Goal: Task Accomplishment & Management: Use online tool/utility

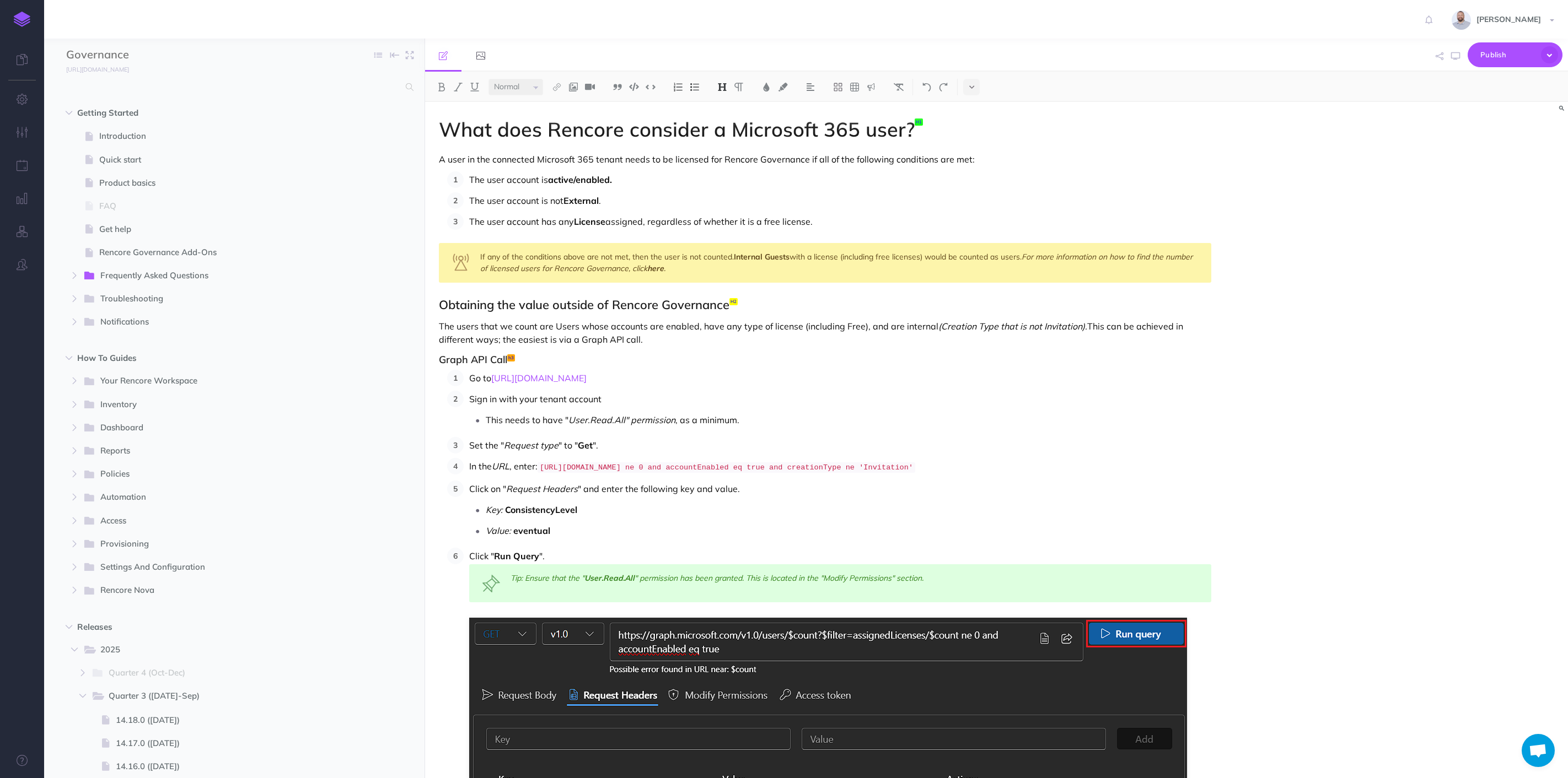
select select "null"
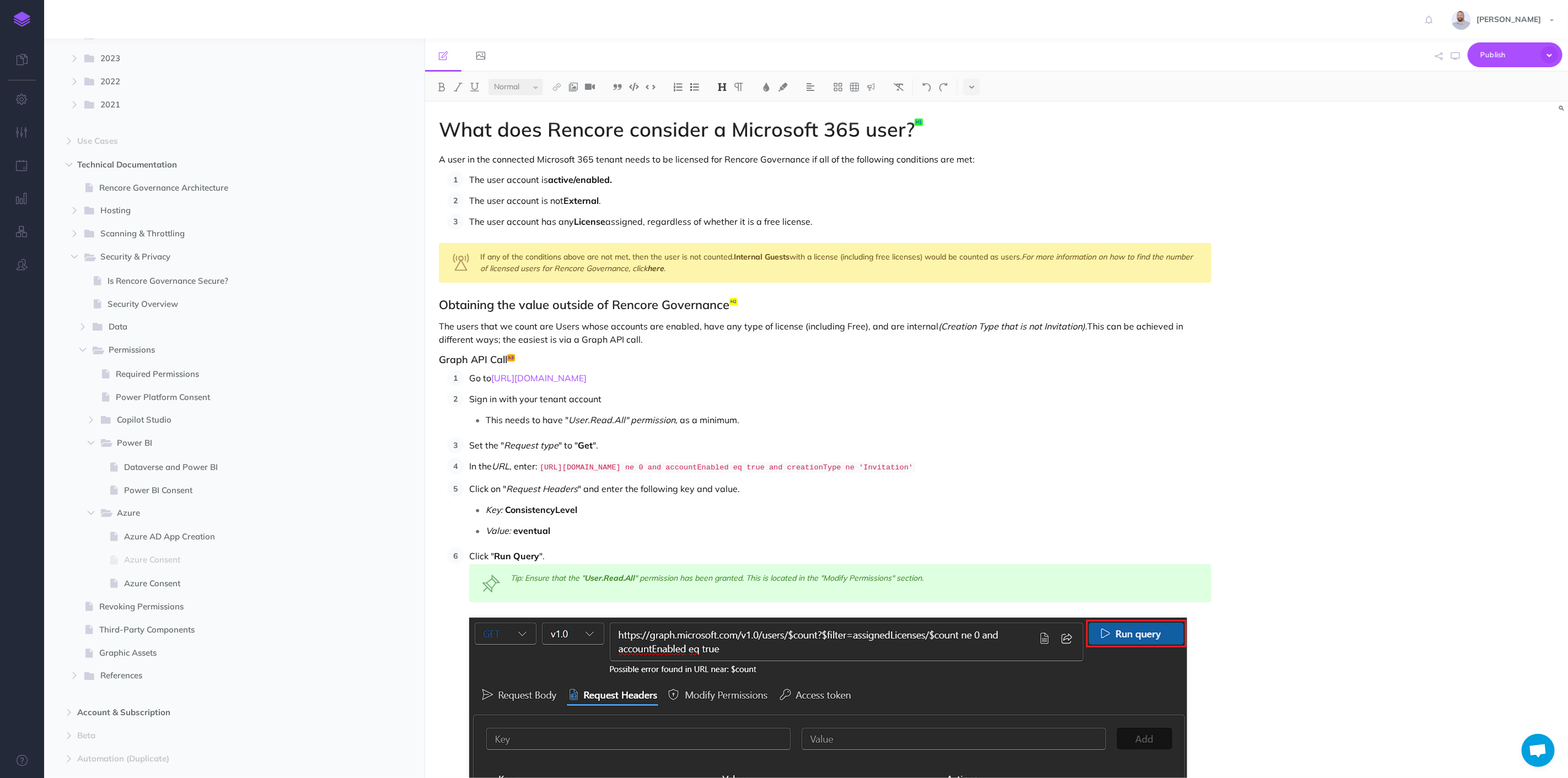
scroll to position [1225, 0]
click at [151, 415] on span "Copilot Studio" at bounding box center [230, 415] width 225 height 14
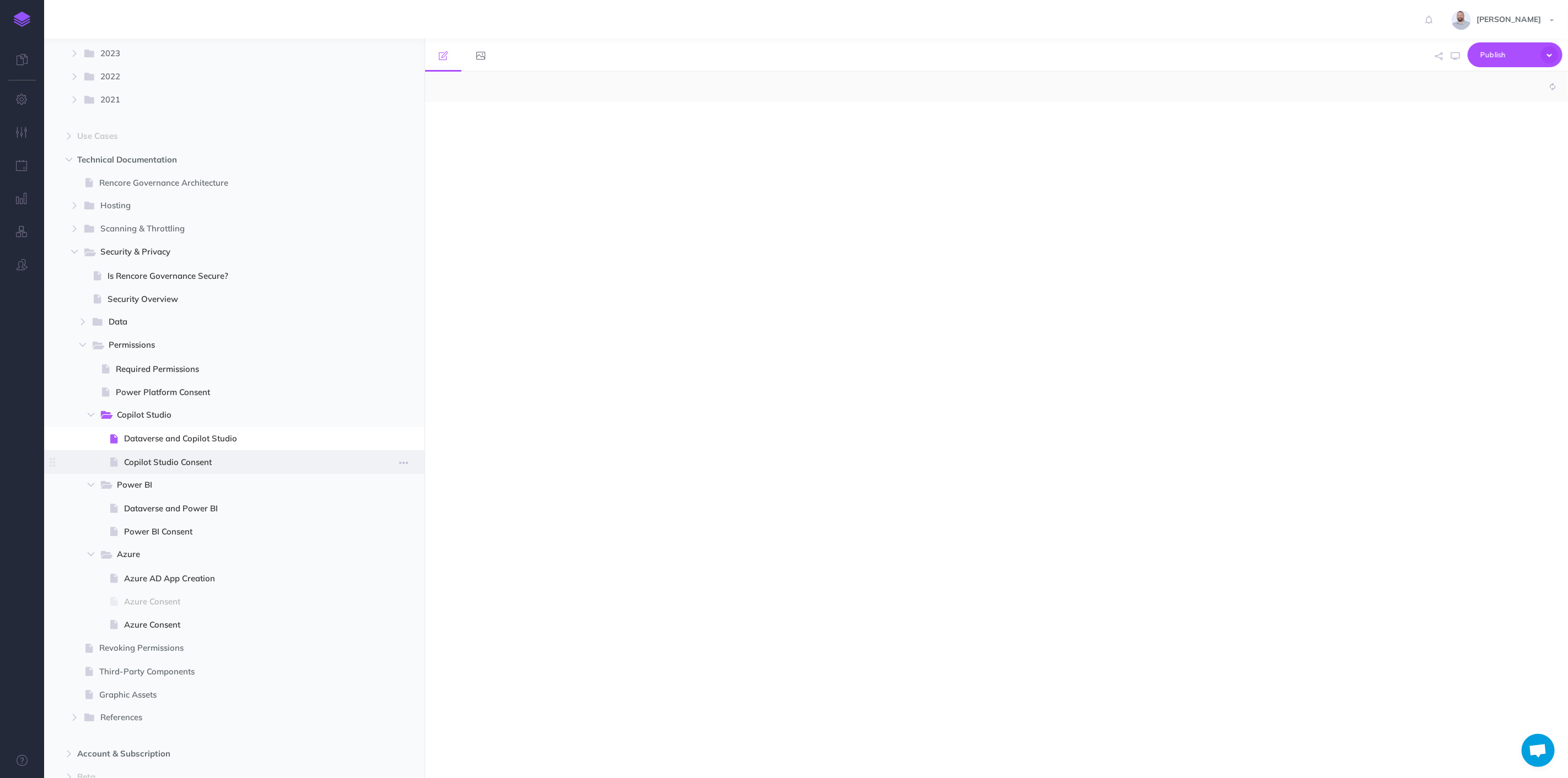
select select "null"
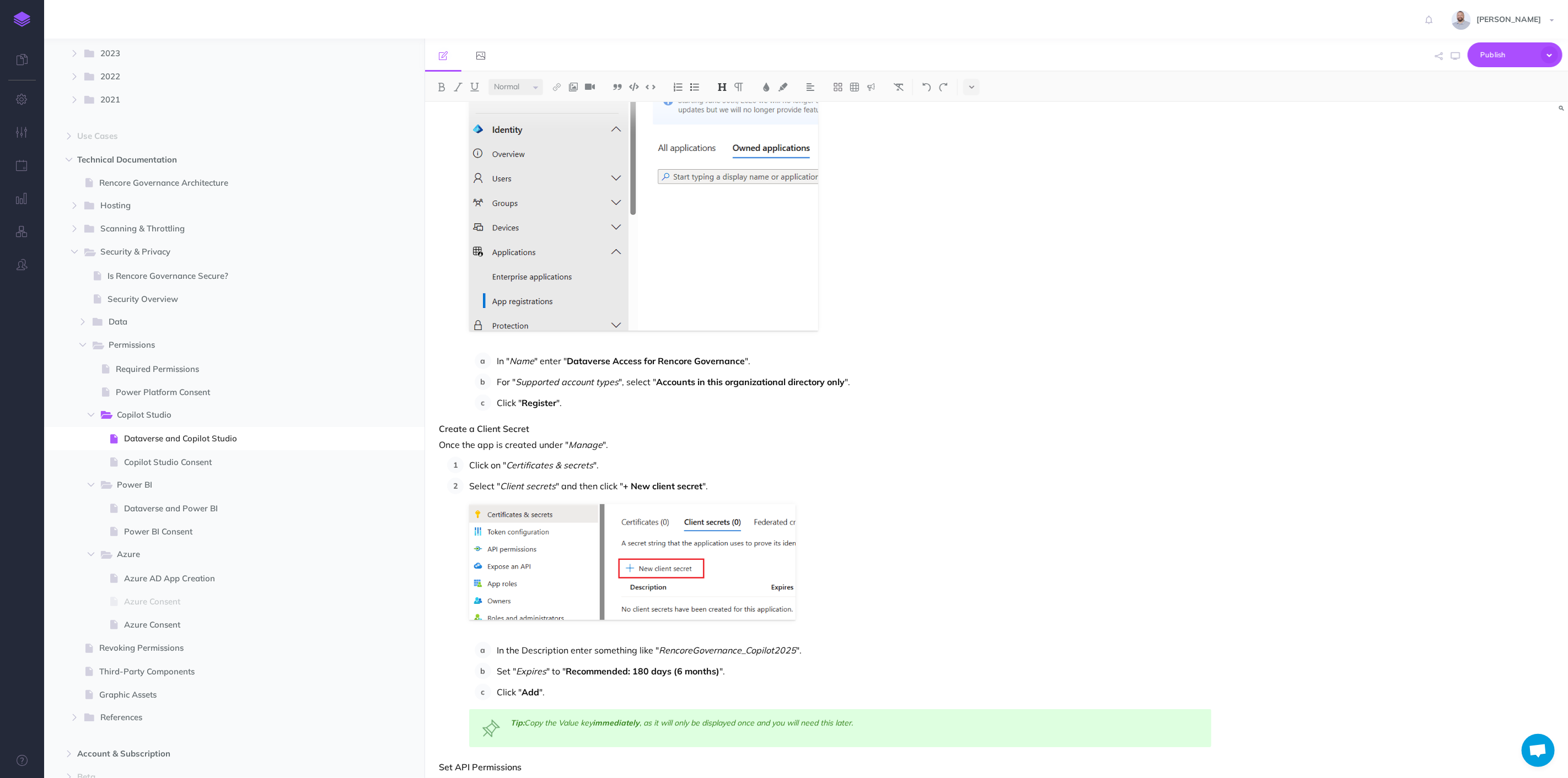
scroll to position [367, 0]
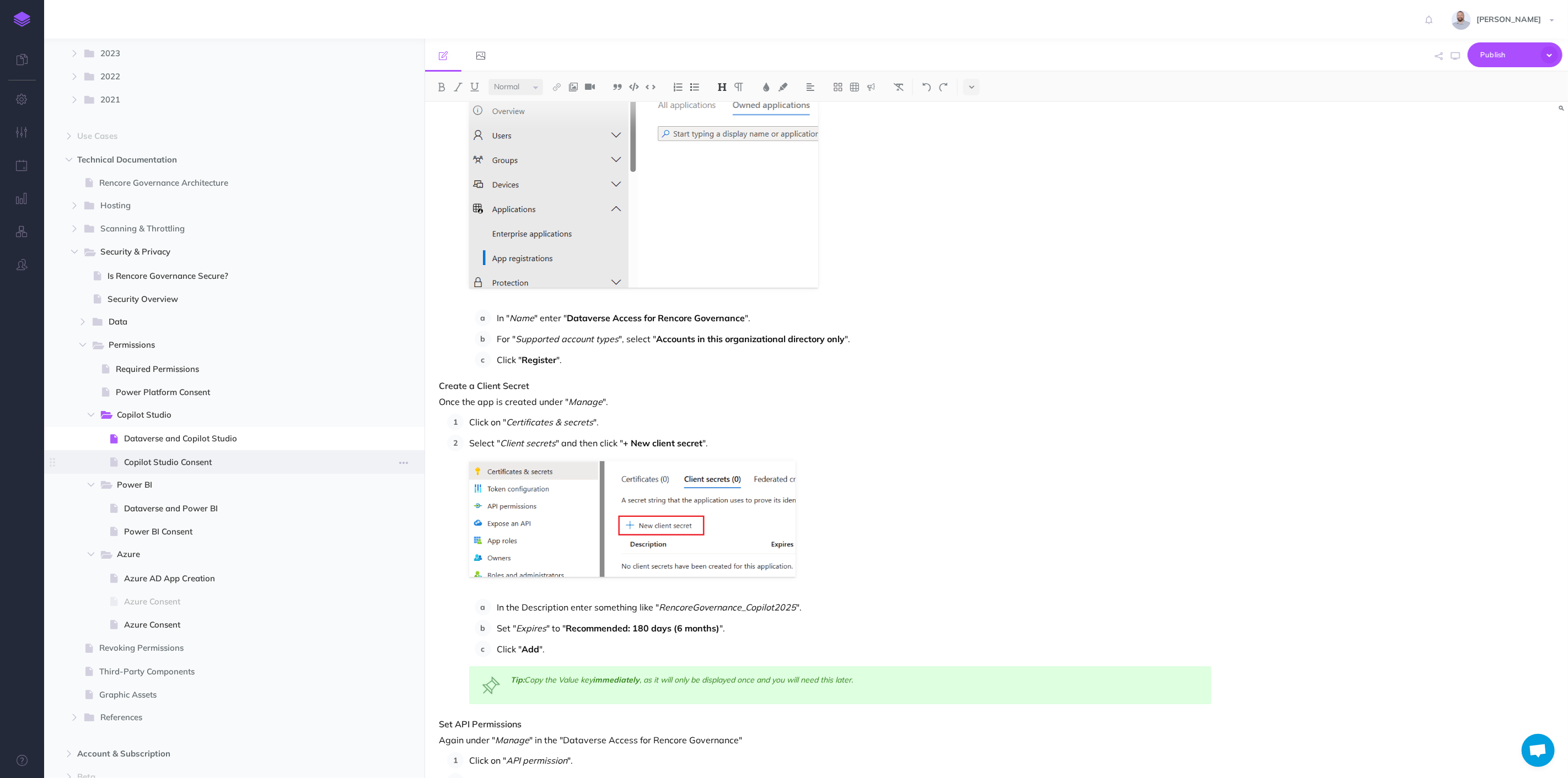
click at [186, 460] on span "Copilot Studio Consent" at bounding box center [242, 462] width 234 height 13
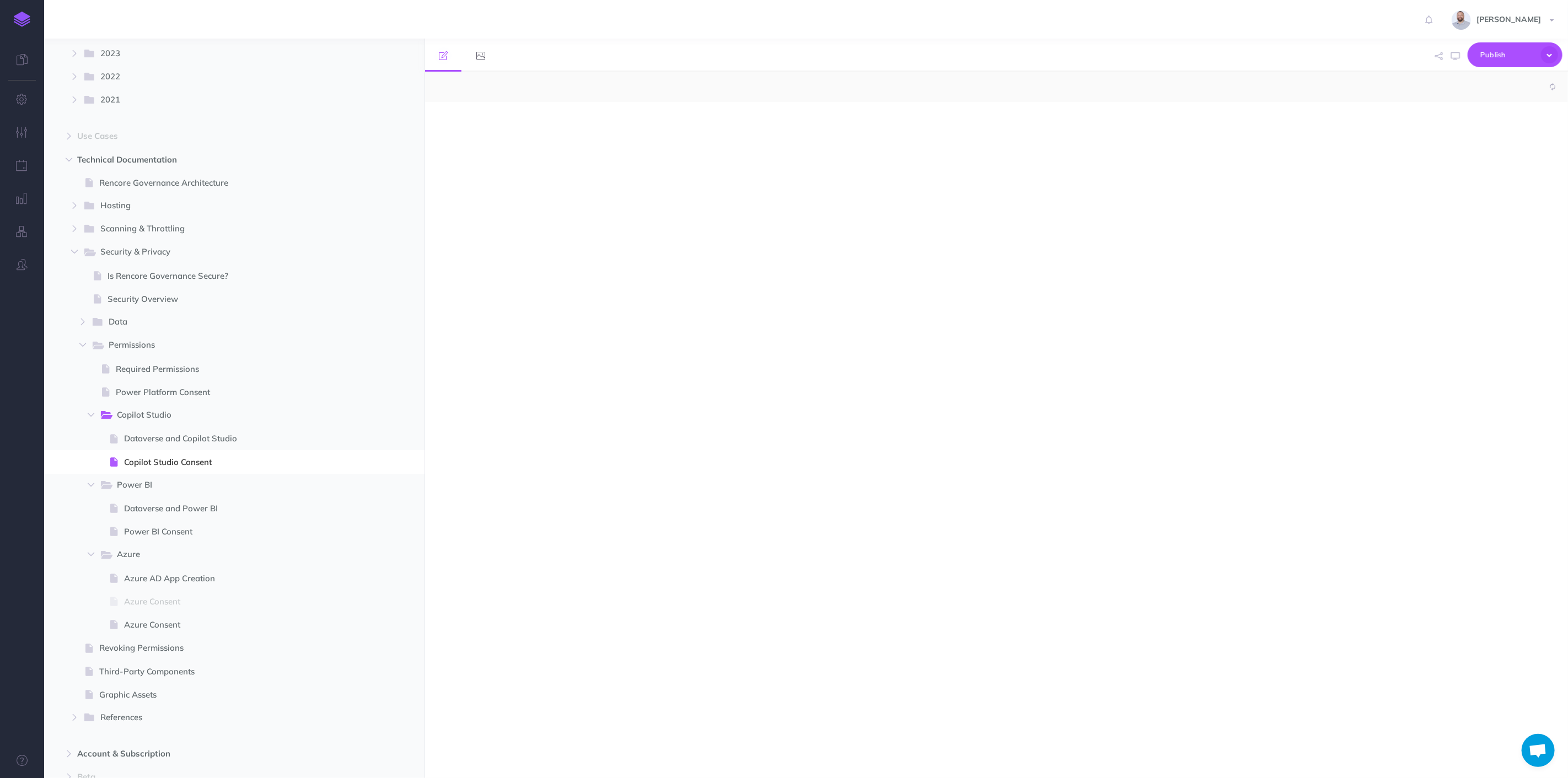
select select "null"
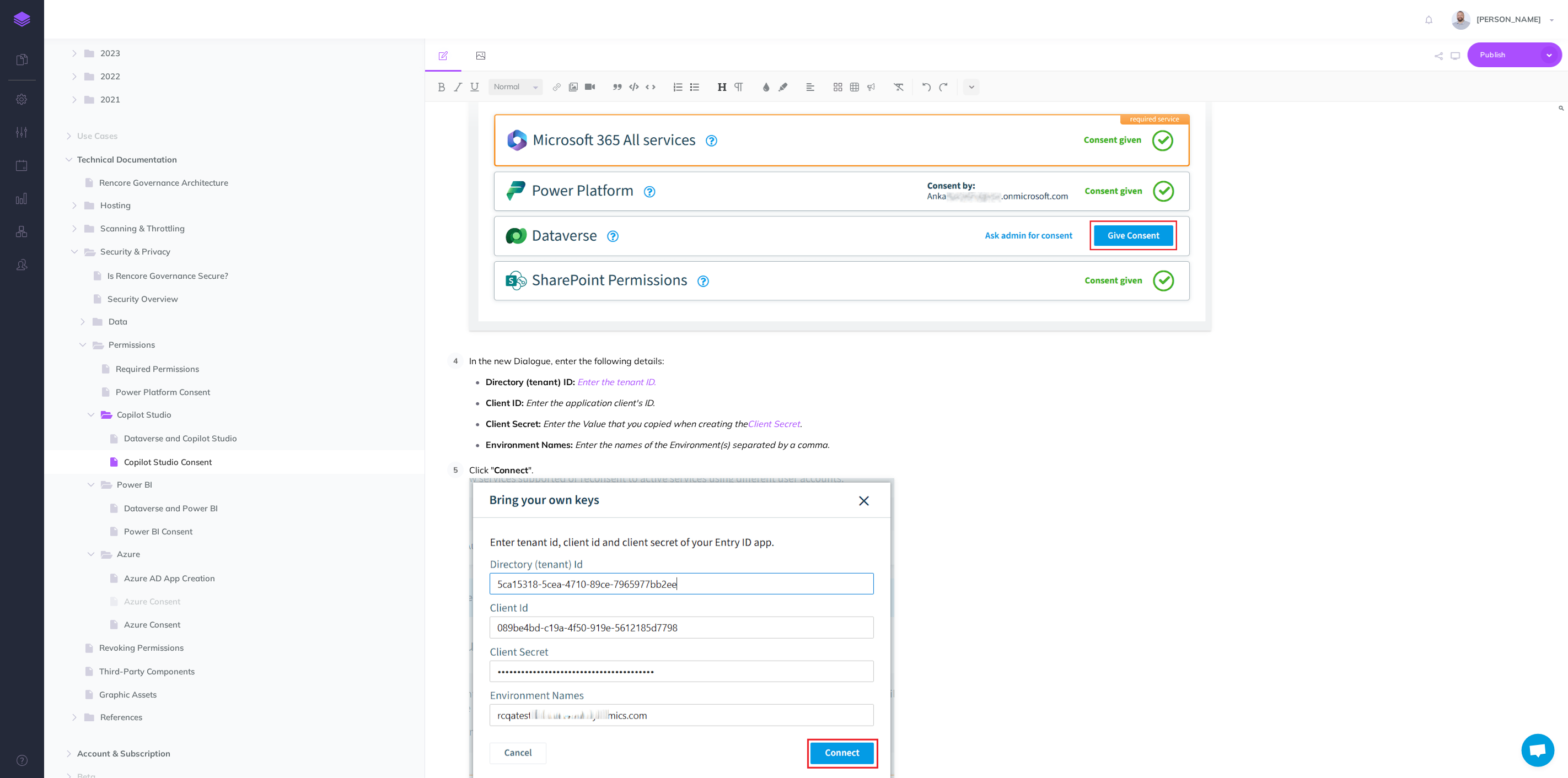
scroll to position [551, 0]
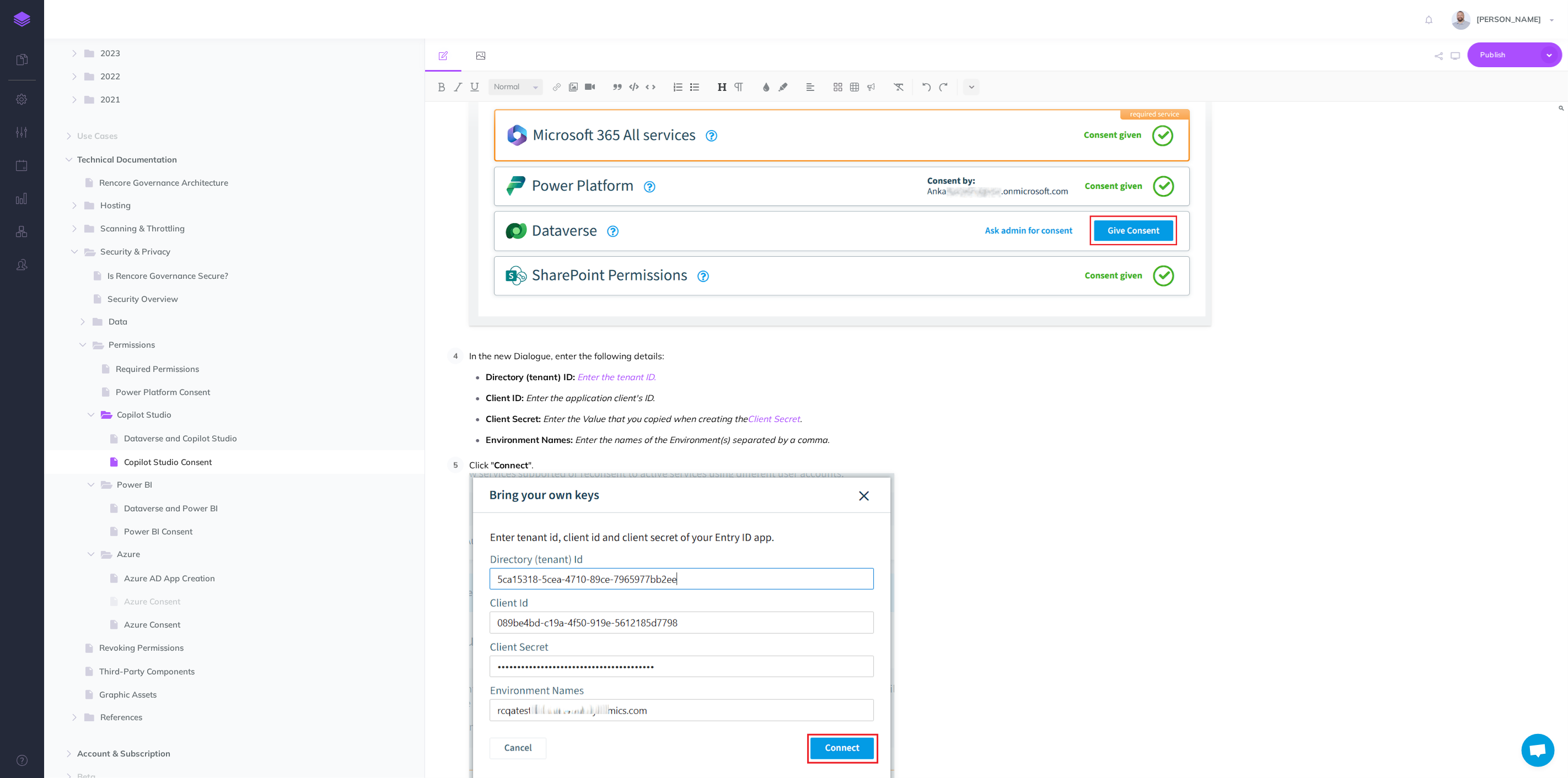
click at [839, 436] on p "Environment Names: Enter the names of the Environment(s) separated by a comma." at bounding box center [848, 440] width 725 height 17
click at [954, 441] on em "Enter the names of the Environment(s) separated by a comma (without the leading…" at bounding box center [790, 440] width 429 height 11
drag, startPoint x: 830, startPoint y: 441, endPoint x: 1101, endPoint y: 435, distance: 271.1
click at [1101, 435] on em "Enter the names of the Environment(s) separated by a comma (without the leading…" at bounding box center [841, 440] width 532 height 11
copy em "(without the leading https:// if you copied the URL to the clipboard)"
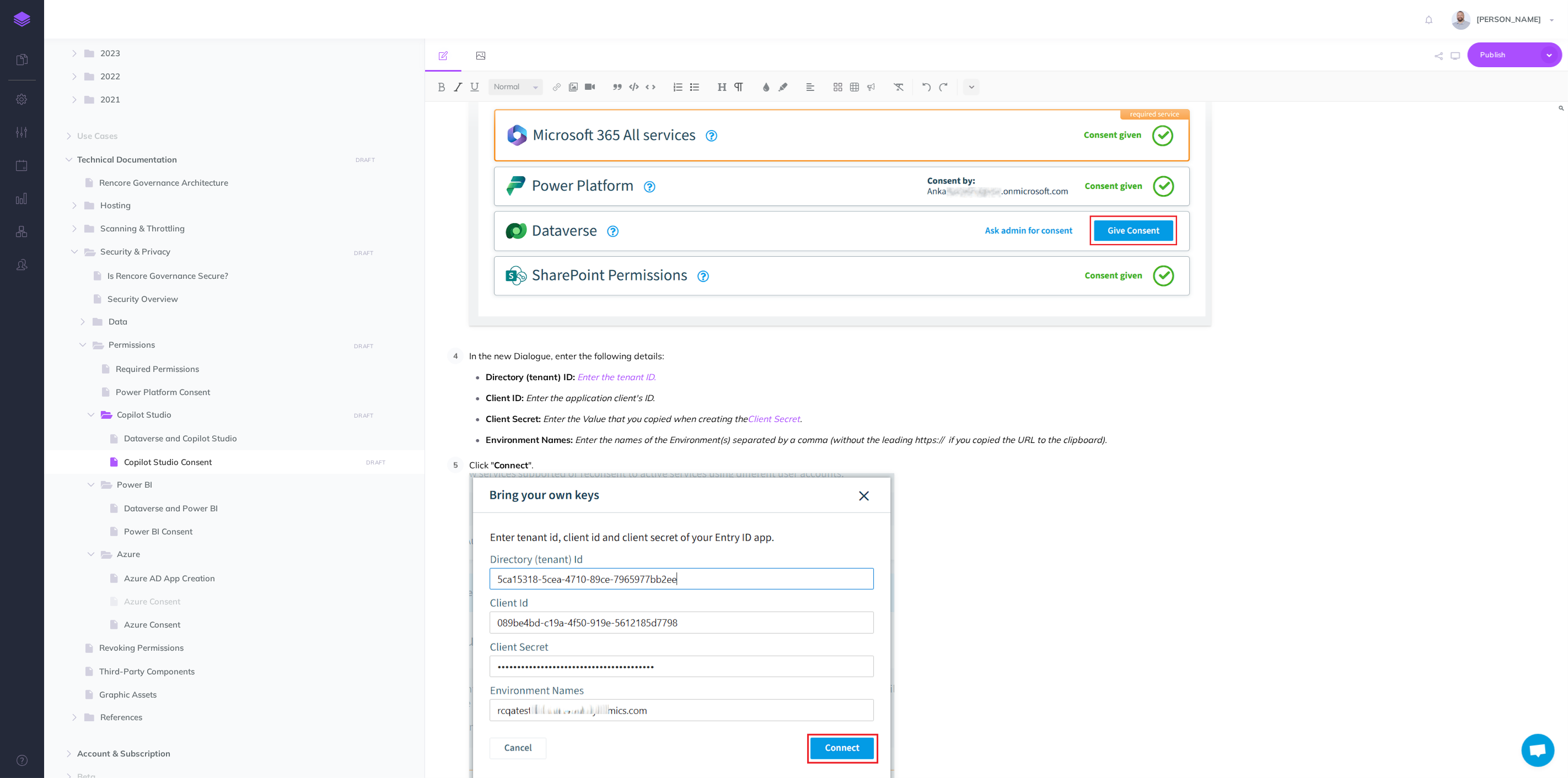
click at [643, 441] on em "Enter the names of the Environment(s) separated by a comma (without the leading…" at bounding box center [841, 440] width 532 height 11
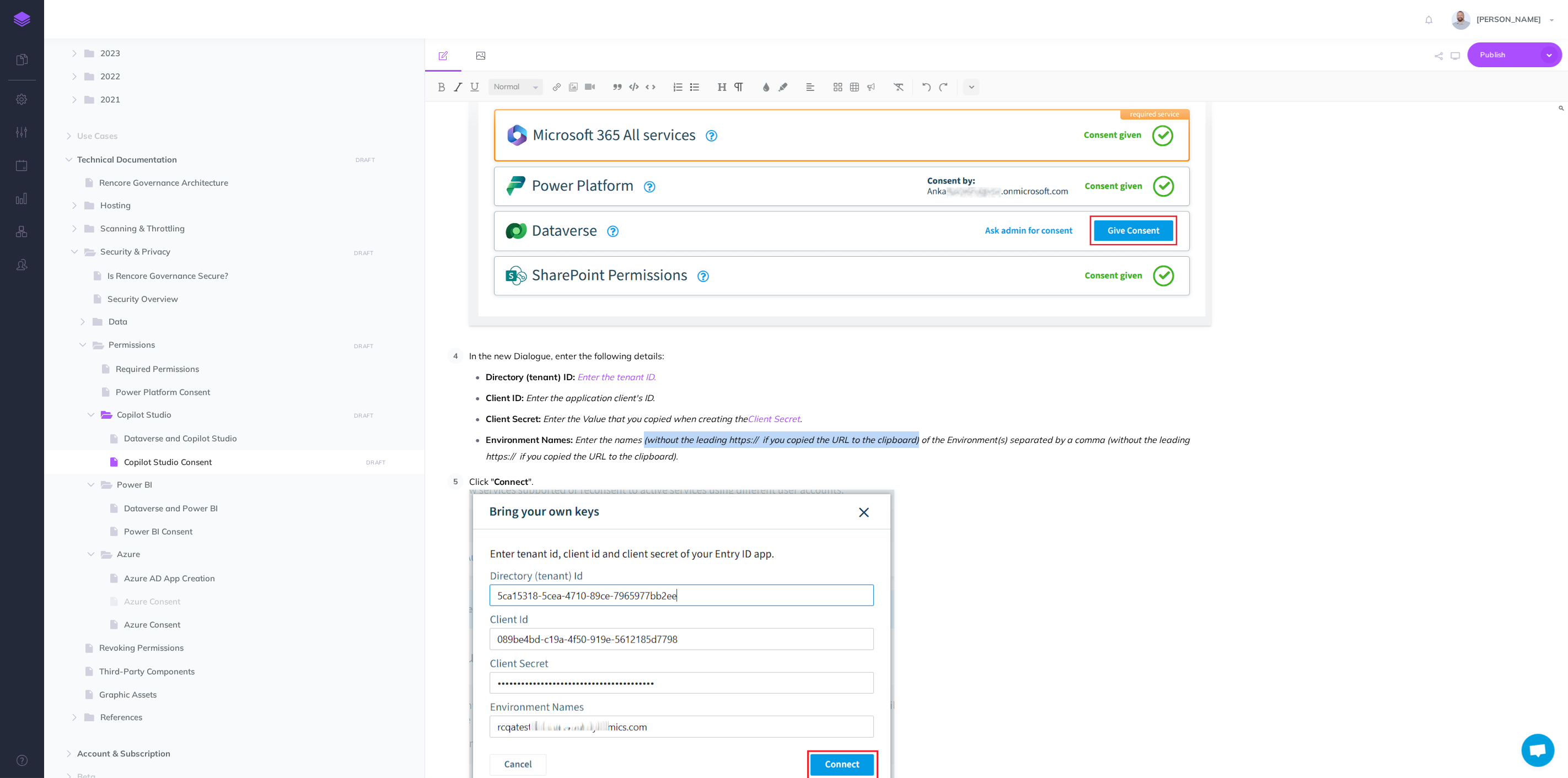
drag, startPoint x: 916, startPoint y: 440, endPoint x: 643, endPoint y: 441, distance: 273.0
click at [643, 441] on em "Enter the names (without the leading https:// if you copied the URL to the clip…" at bounding box center [839, 448] width 706 height 27
click at [439, 87] on img at bounding box center [441, 87] width 10 height 9
click at [933, 443] on em "of the Environment(s) separated by a comma (without the leading https:// if you…" at bounding box center [839, 448] width 709 height 27
drag, startPoint x: 928, startPoint y: 440, endPoint x: 644, endPoint y: 441, distance: 284.0
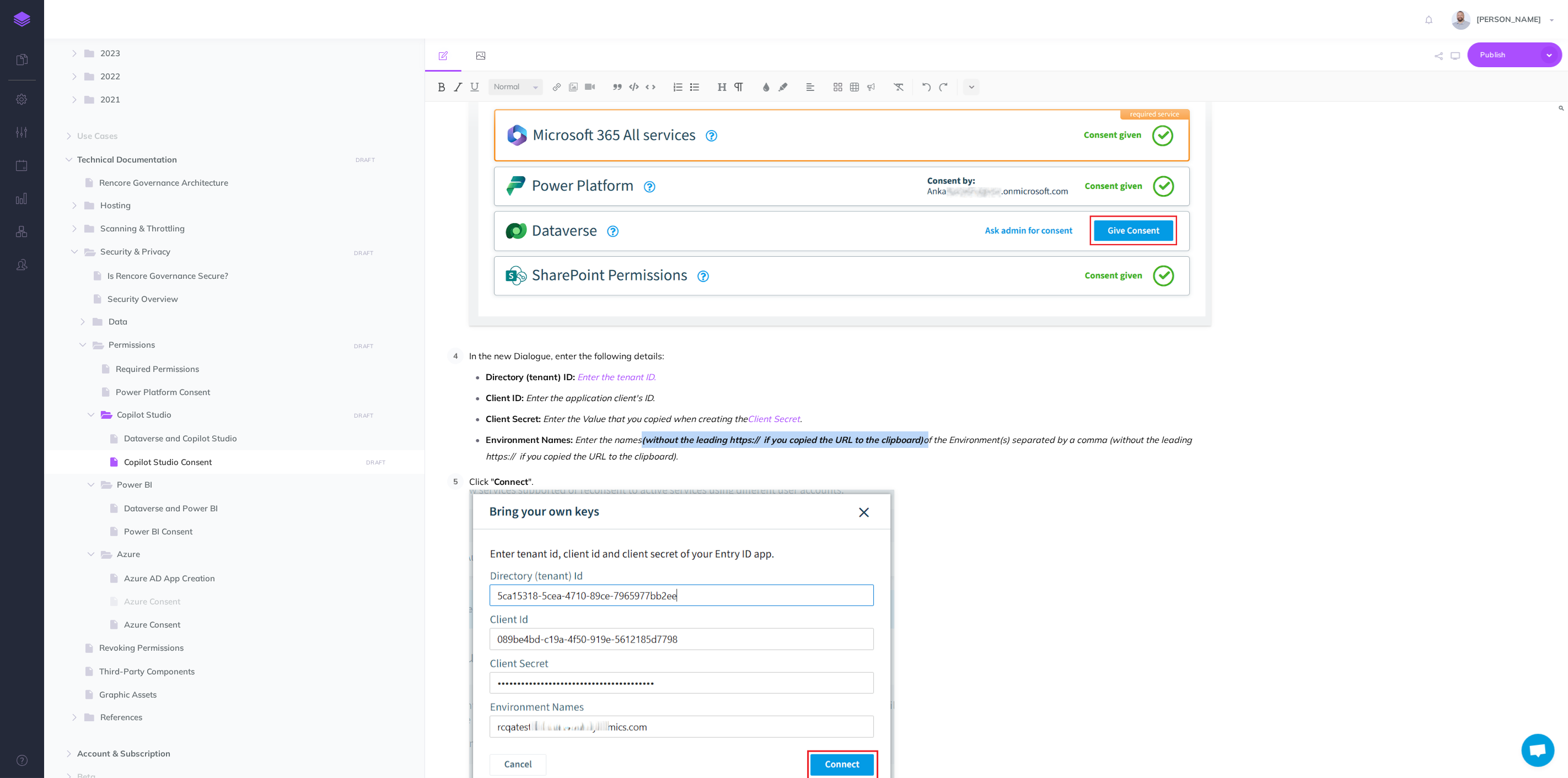
click at [644, 441] on p "Environment Names: Enter the names (without the leading https:// if you copied …" at bounding box center [848, 448] width 725 height 33
click at [440, 87] on img at bounding box center [441, 87] width 10 height 9
click at [680, 441] on em "Enter the names (without the leading https:// if you copied the URL to the clip…" at bounding box center [839, 448] width 706 height 27
drag, startPoint x: 680, startPoint y: 441, endPoint x: 650, endPoint y: 439, distance: 30.1
click at [650, 439] on em "Enter the names (without the leading https:// if you copied the URL to the clip…" at bounding box center [839, 448] width 706 height 27
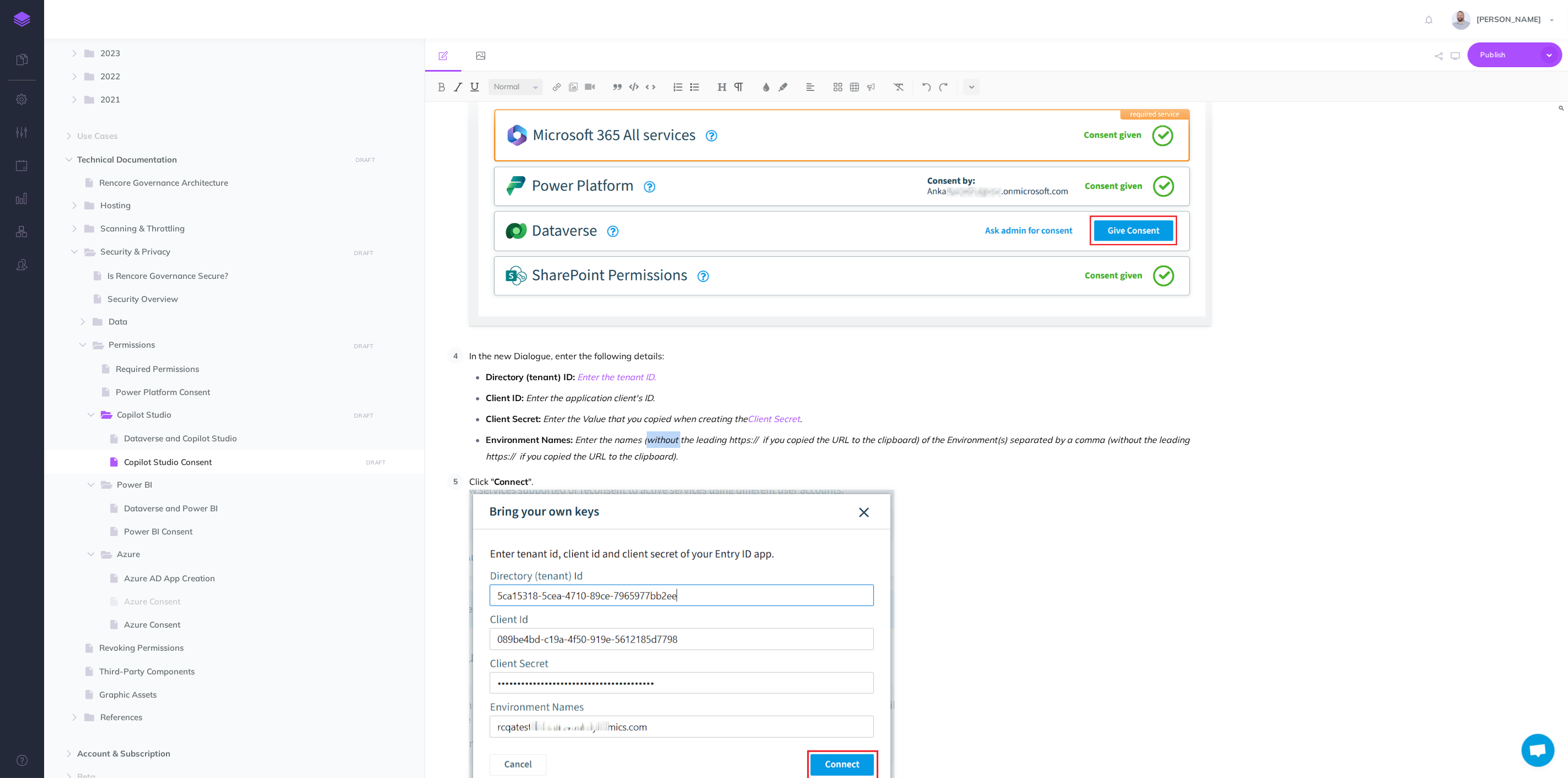
click at [473, 82] on button at bounding box center [474, 87] width 17 height 17
click at [749, 438] on em "Enter the names ( without the leading https:// if you copied the URL to the cli…" at bounding box center [838, 448] width 705 height 27
click at [1248, 157] on div "Copilot Studio Consent Authentication for Copilot Studio in Rencore Governance …" at bounding box center [997, 440] width 1144 height 676
click at [248, 436] on span "Dataverse and Copilot Studio" at bounding box center [242, 439] width 234 height 13
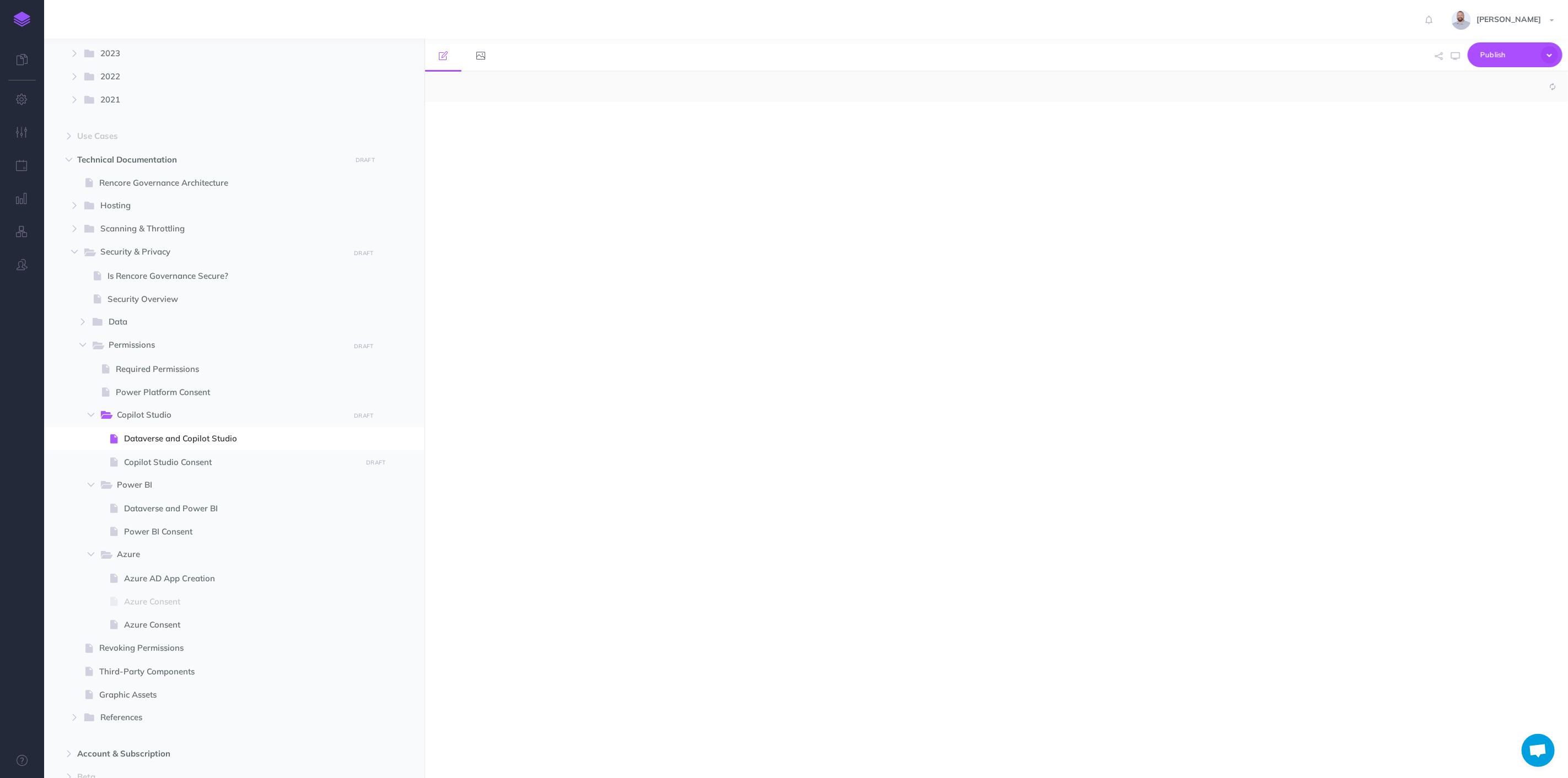
select select "null"
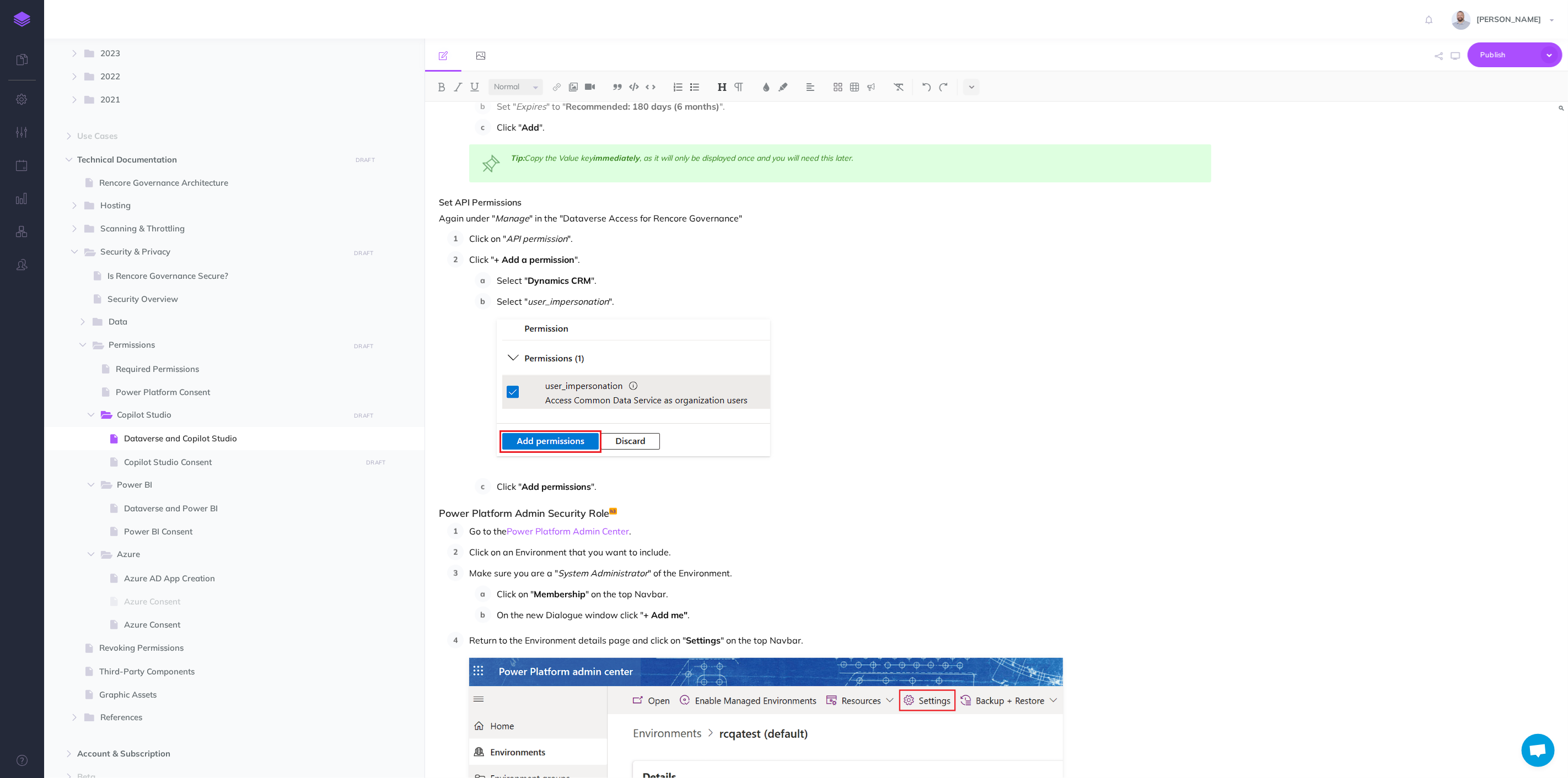
scroll to position [918, 0]
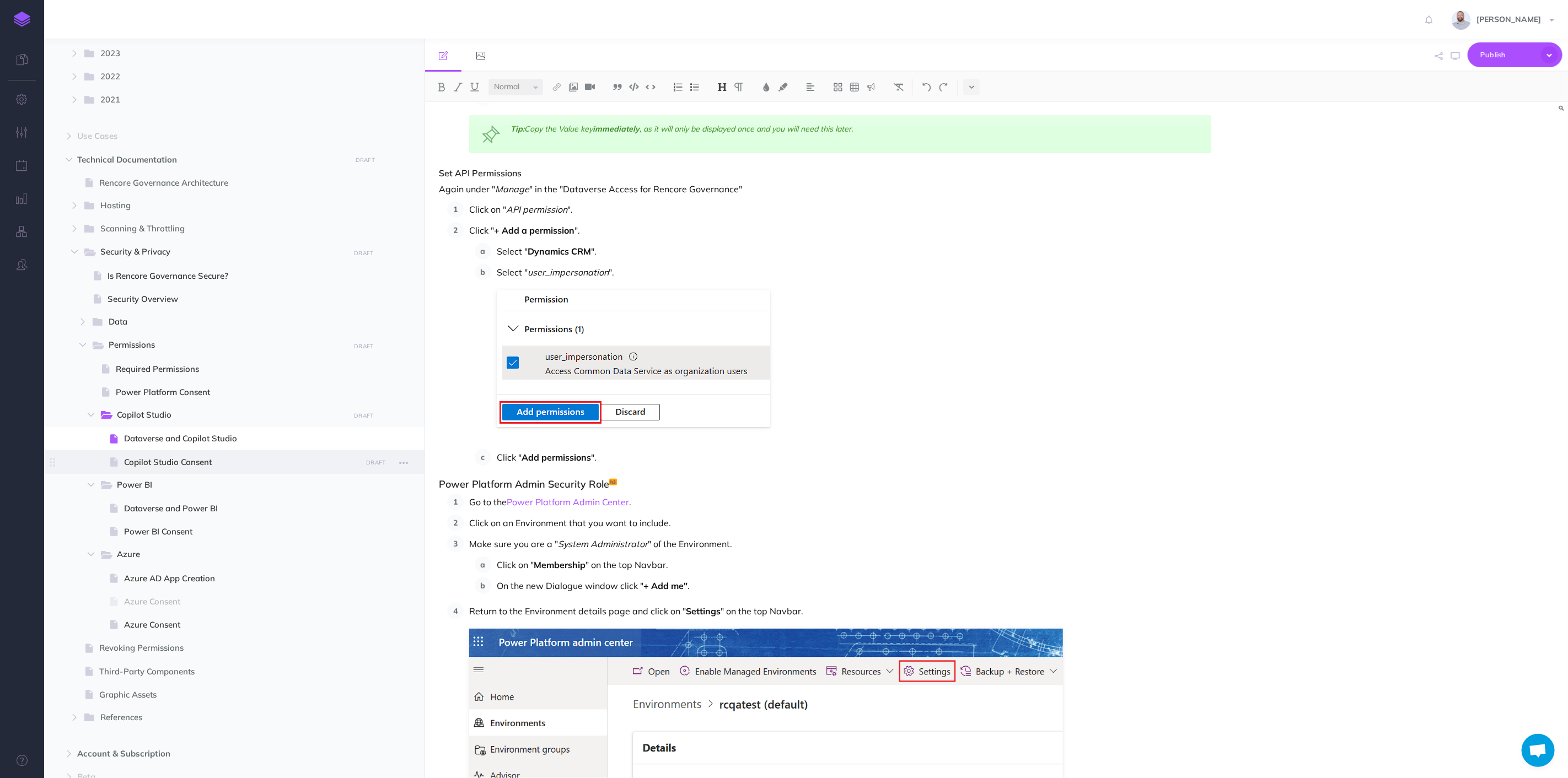
click at [201, 457] on span "Copilot Studio Consent" at bounding box center [242, 462] width 234 height 13
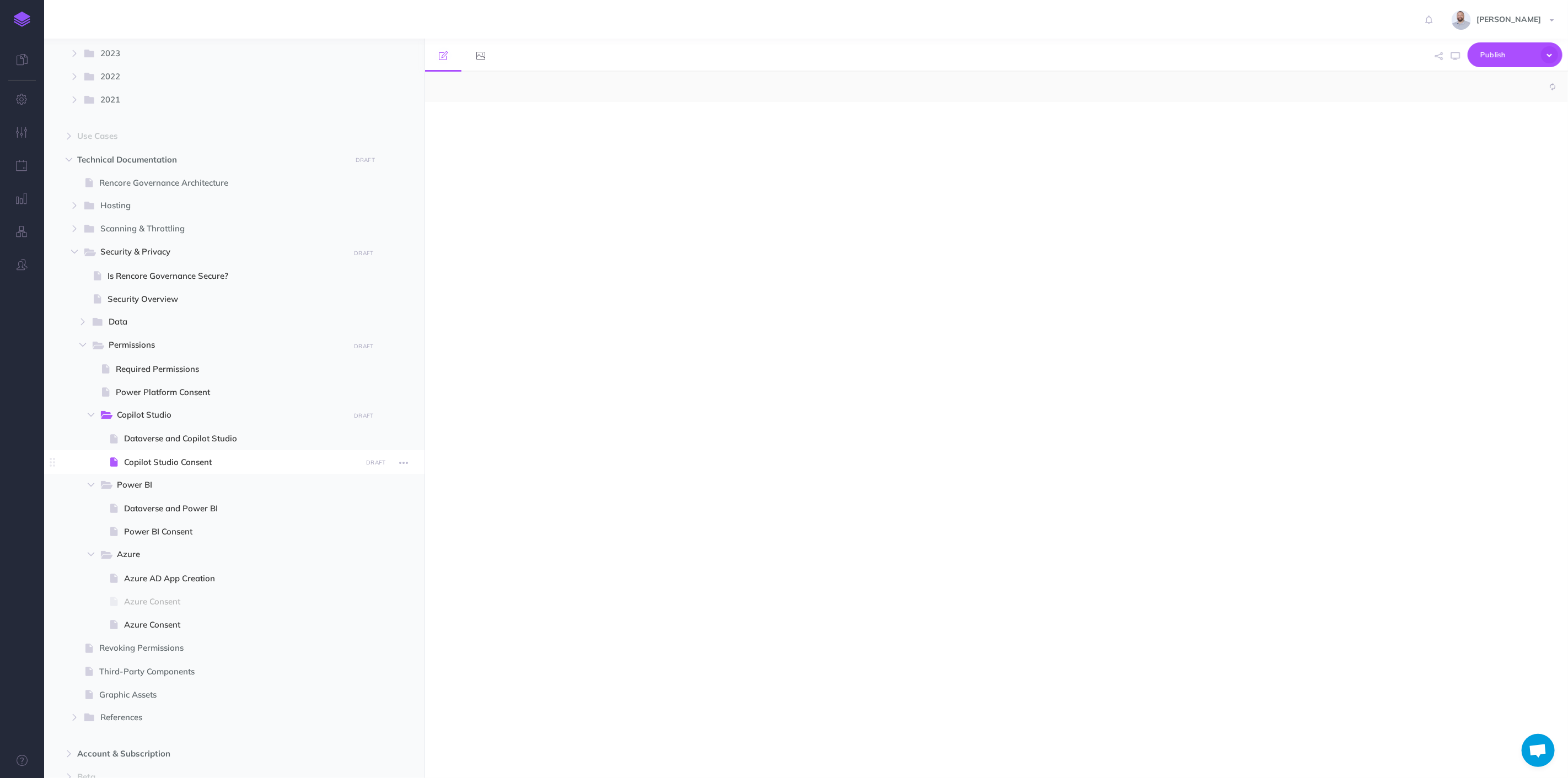
select select "null"
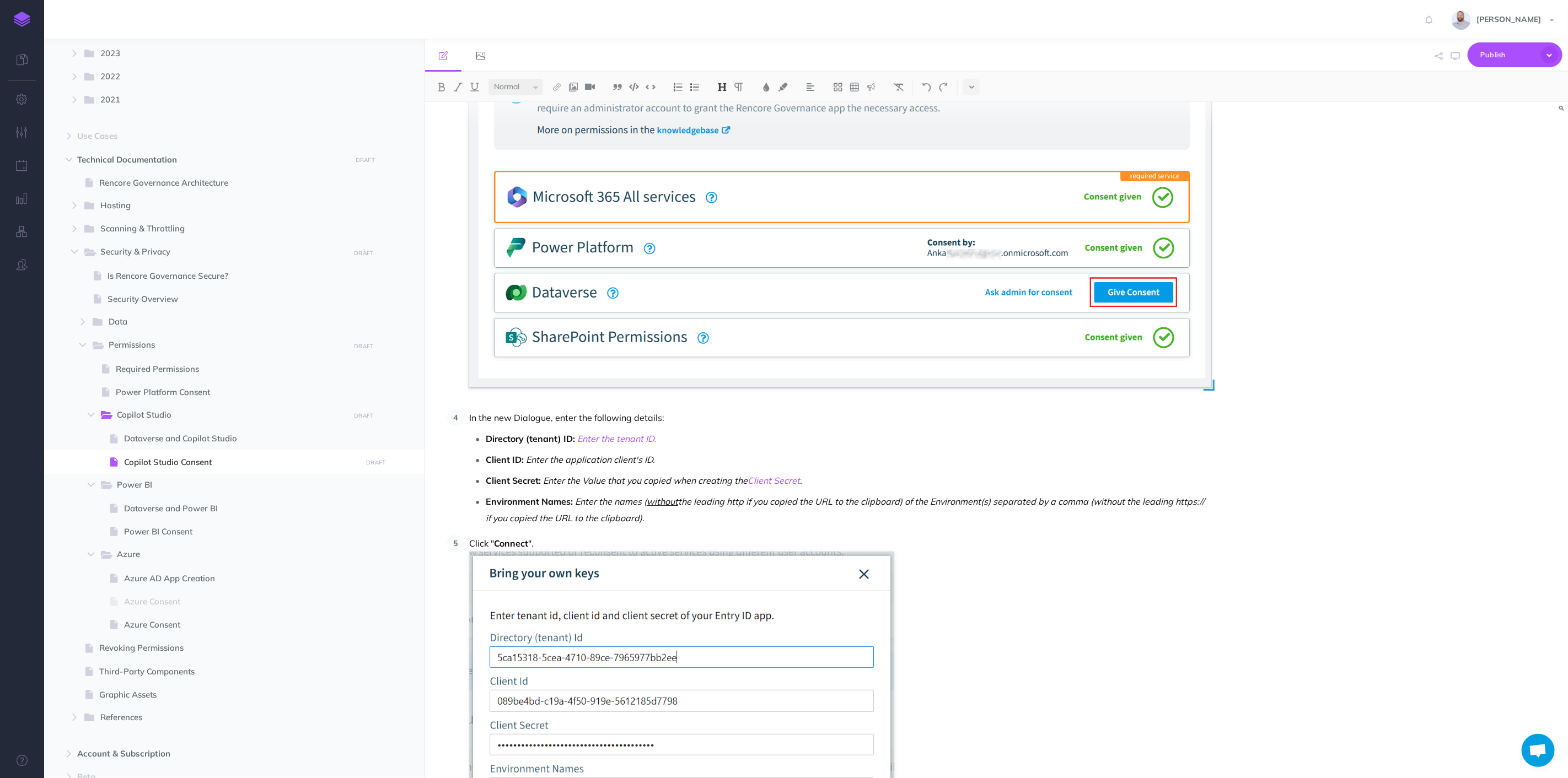
scroll to position [551, 0]
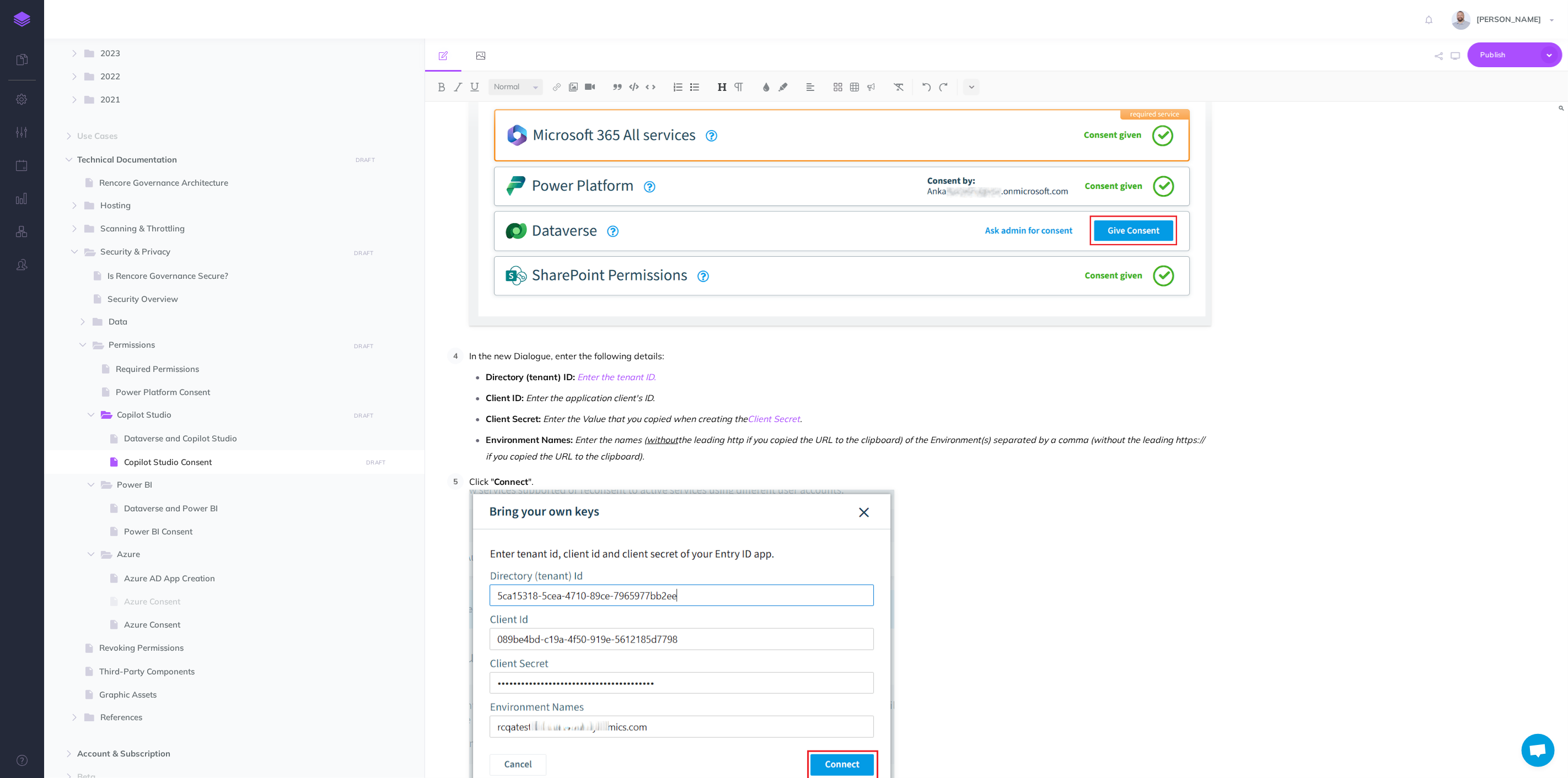
click at [1129, 639] on p "Click " Connect "." at bounding box center [840, 666] width 742 height 385
click at [745, 438] on em "Enter the names ( without the leading http if you copied the URL to the clipboa…" at bounding box center [846, 448] width 721 height 27
click at [912, 441] on em "Enter the names ( without the leading https:// if you copied the URL to the cli…" at bounding box center [836, 448] width 702 height 27
click at [1030, 439] on em "Enter the names ( without the leading https:// if you copied the URL to the cli…" at bounding box center [836, 448] width 702 height 27
click at [1497, 45] on button "Publish" at bounding box center [1515, 55] width 95 height 25
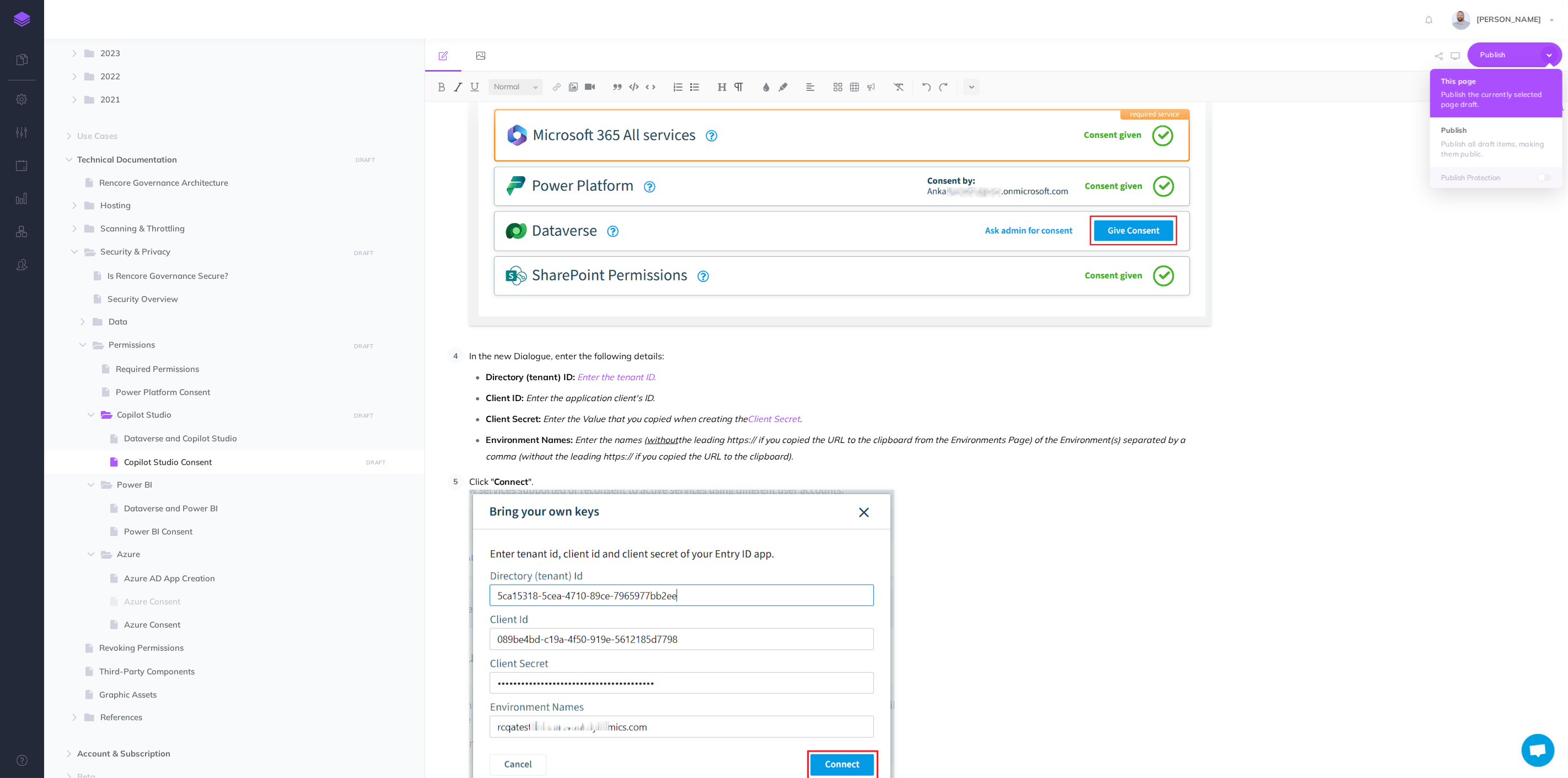
click at [1498, 86] on button "This page Publish the currently selected page draft." at bounding box center [1497, 93] width 132 height 48
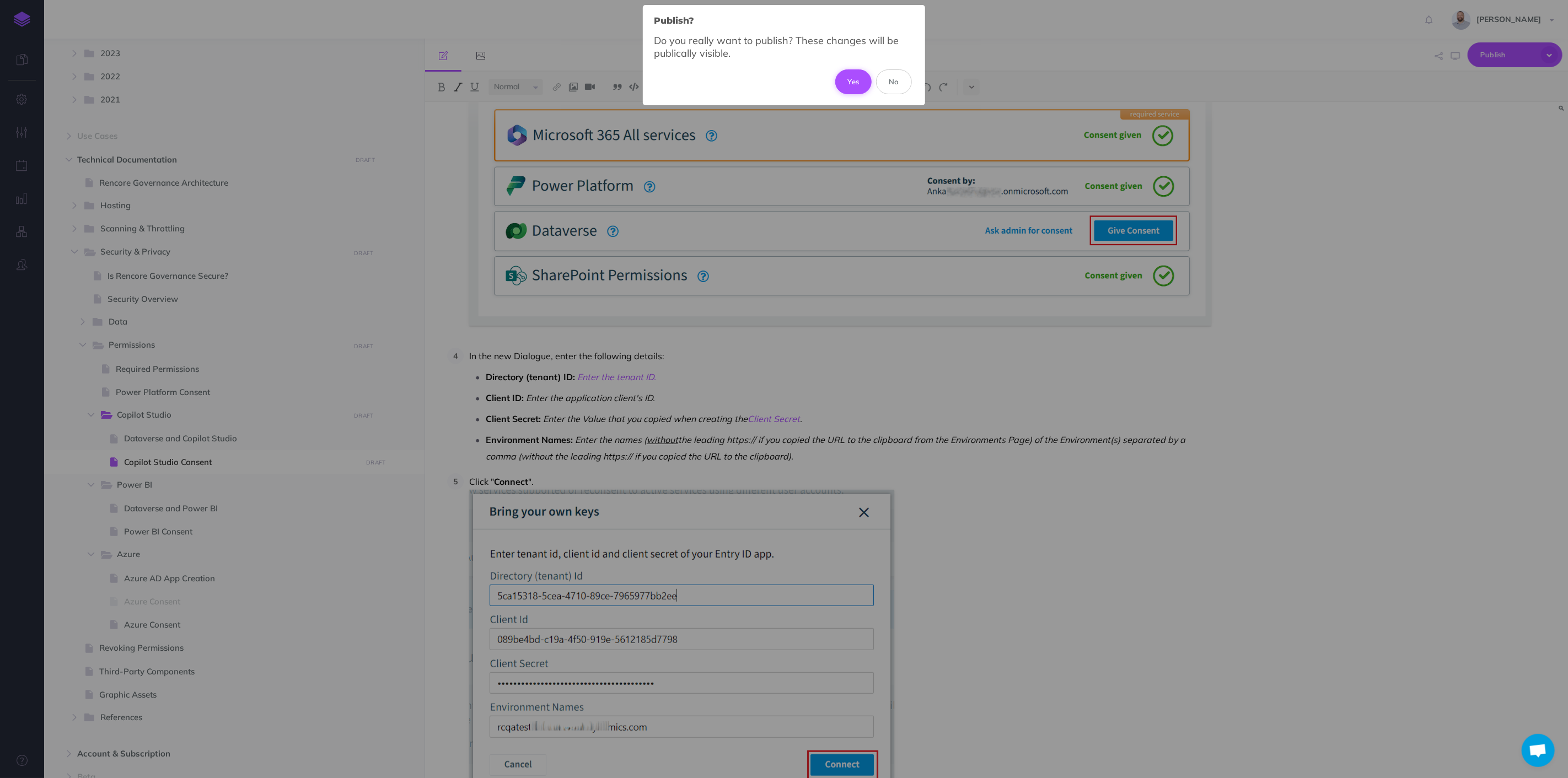
click at [850, 73] on button "Yes" at bounding box center [854, 82] width 37 height 24
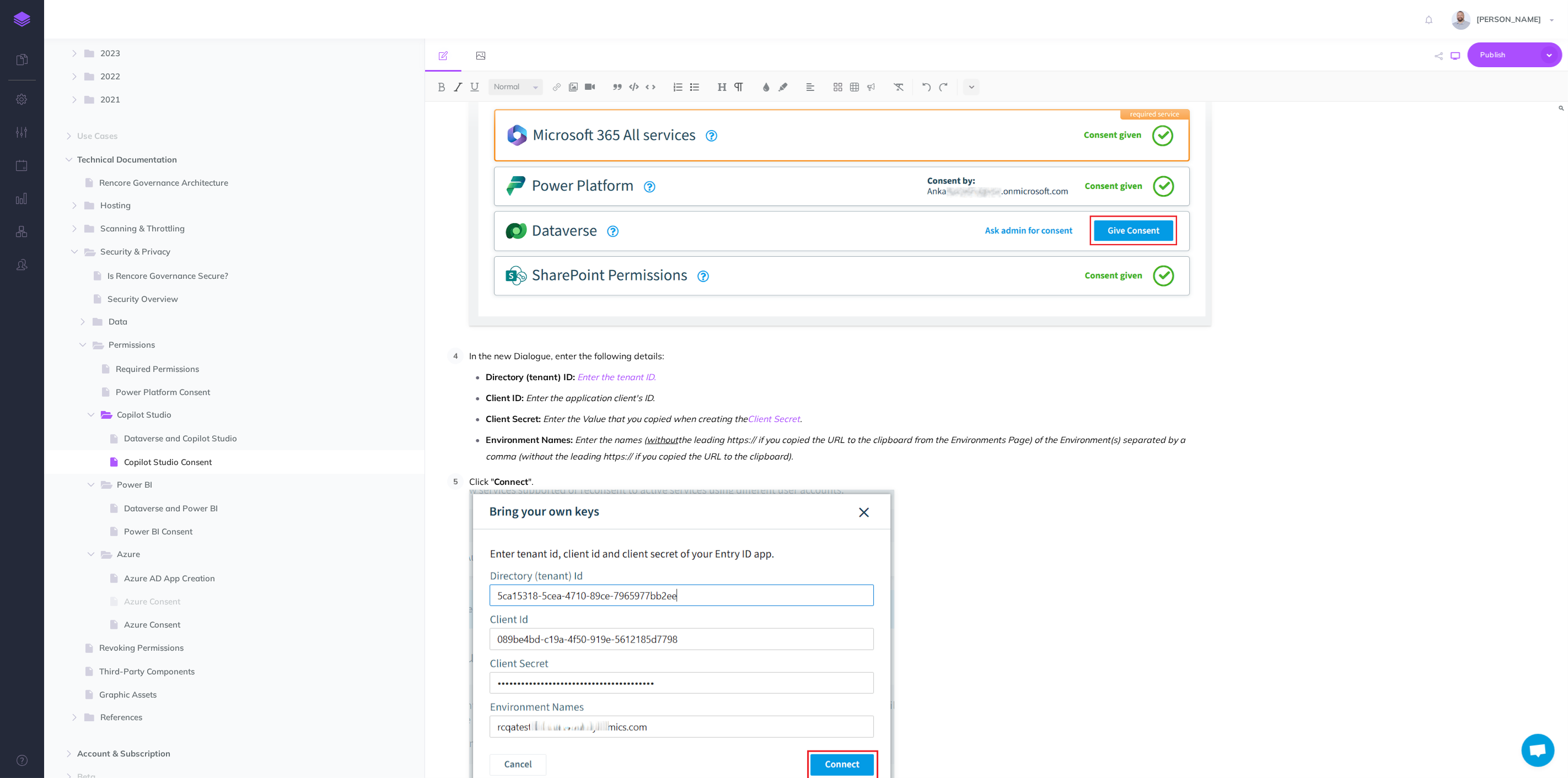
click at [1450, 59] on button "button" at bounding box center [1456, 56] width 14 height 32
drag, startPoint x: 786, startPoint y: 457, endPoint x: 516, endPoint y: 457, distance: 270.0
click at [516, 457] on em "Enter the names ( without the leading https:// if you copied the URL to the cli…" at bounding box center [836, 448] width 702 height 27
click at [786, 470] on ol "Click on " Settings " and then " Environment Settings" . On "_General Setting s…" at bounding box center [829, 436] width 764 height 1173
click at [1509, 45] on button "Publish" at bounding box center [1515, 55] width 95 height 25
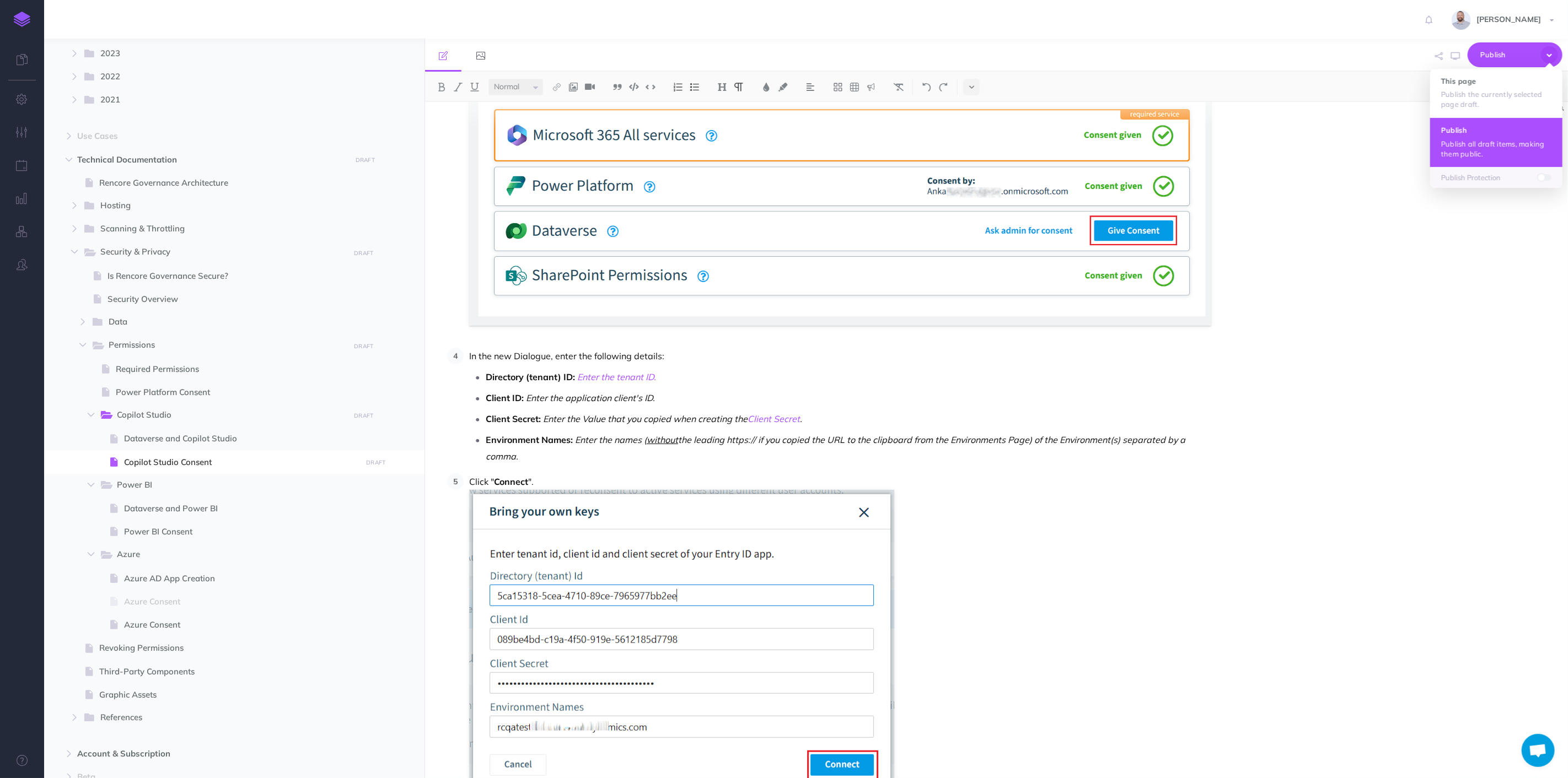
click at [1491, 135] on button "Publish Publish all draft items, making them public." at bounding box center [1497, 141] width 132 height 49
click at [1452, 59] on icon "button" at bounding box center [1456, 56] width 9 height 9
